Goal: Transaction & Acquisition: Purchase product/service

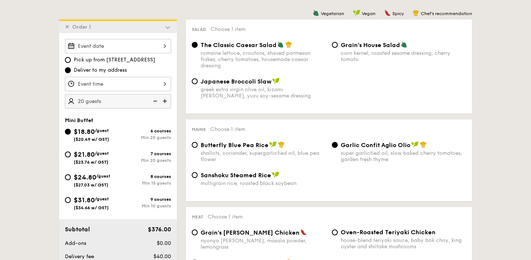
scroll to position [202, 0]
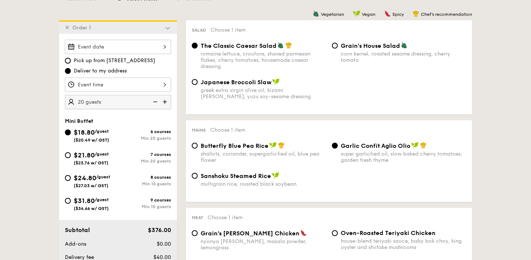
click at [340, 53] on div "corn kernel, roasted sesame dressing, cherry tomato" at bounding box center [402, 57] width 125 height 13
click at [337, 49] on input "Grain's House Salad corn kernel, roasted sesame dressing, cherry tomato" at bounding box center [335, 46] width 6 height 6
radio input "true"
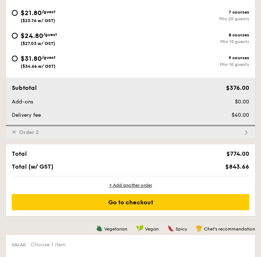
scroll to position [369, 0]
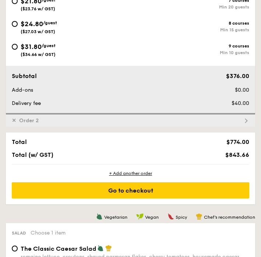
click at [39, 120] on span "Order 2" at bounding box center [28, 121] width 25 height 6
radio input "true"
radio input "false"
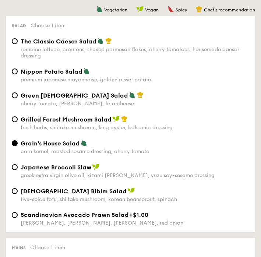
scroll to position [570, 0]
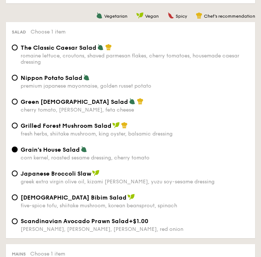
click at [55, 81] on span "Nippon Potato Salad" at bounding box center [52, 77] width 62 height 7
click at [18, 81] on input "Nippon Potato Salad premium japanese mayonnaise, golden russet potato" at bounding box center [15, 78] width 6 height 6
radio input "true"
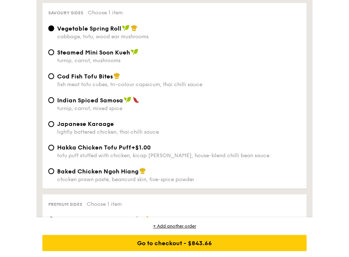
scroll to position [2025, 0]
